Goal: Find specific page/section: Find specific page/section

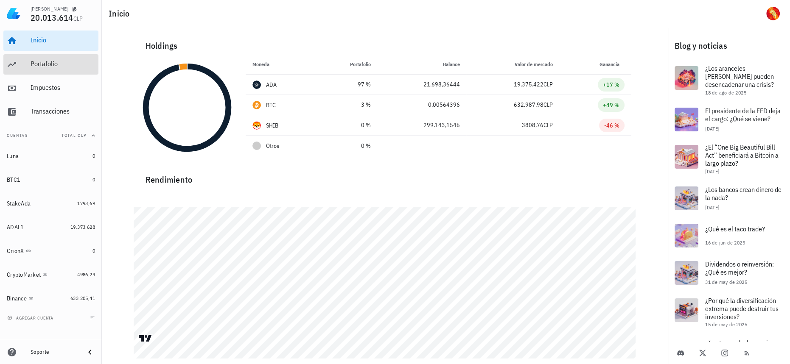
click at [62, 67] on div "Portafolio" at bounding box center [63, 64] width 64 height 8
